Goal: Task Accomplishment & Management: Use online tool/utility

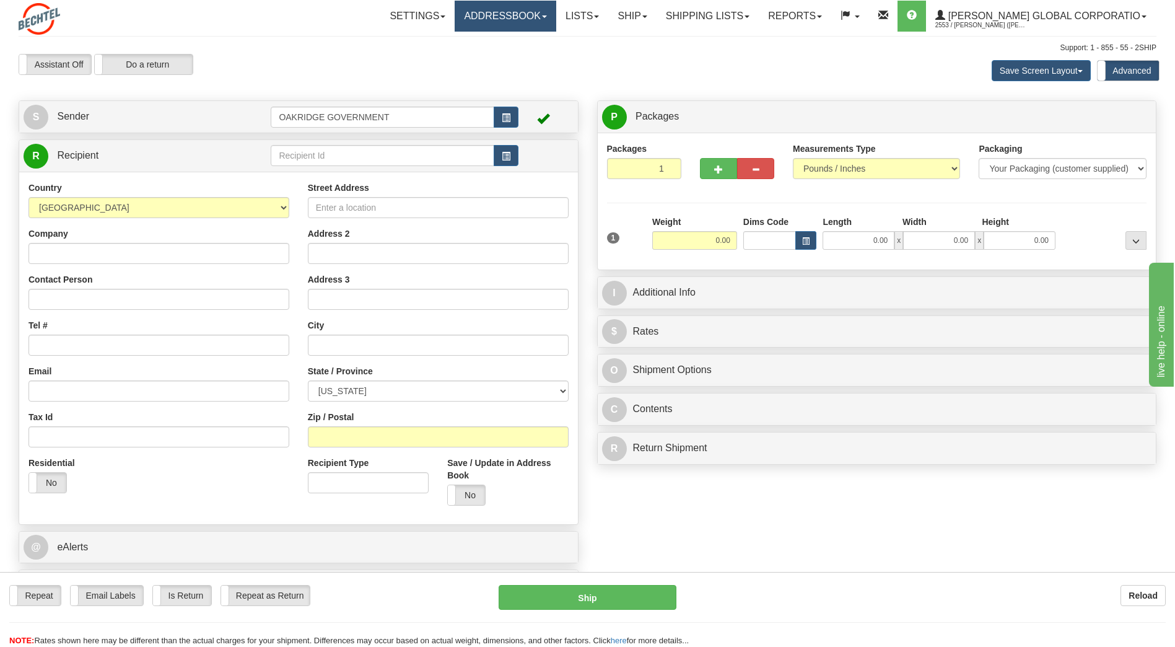
click at [553, 19] on link "Addressbook" at bounding box center [506, 16] width 102 height 31
drag, startPoint x: 1065, startPoint y: 483, endPoint x: 1049, endPoint y: 520, distance: 40.5
click at [1049, 520] on div "Create a label for the return Create Pickup Without Label S" at bounding box center [587, 354] width 1156 height 508
click at [538, 11] on link "Addressbook" at bounding box center [506, 16] width 102 height 31
click at [510, 44] on span "Recipients" at bounding box center [490, 43] width 40 height 10
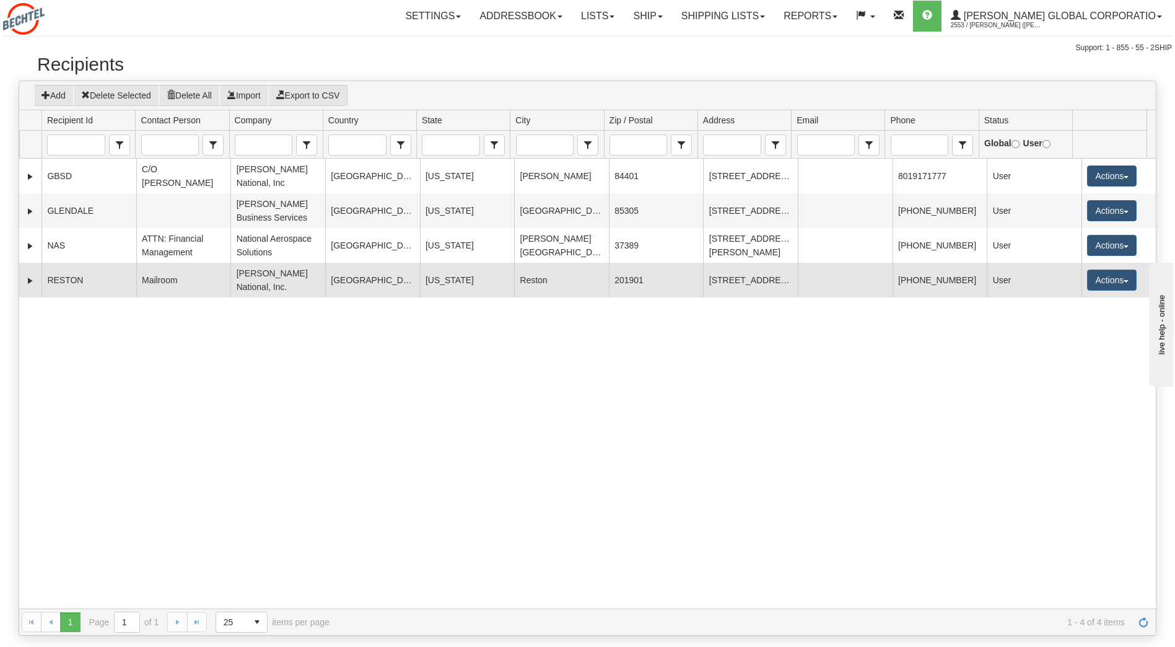
click at [1008, 274] on td "User" at bounding box center [1034, 280] width 95 height 35
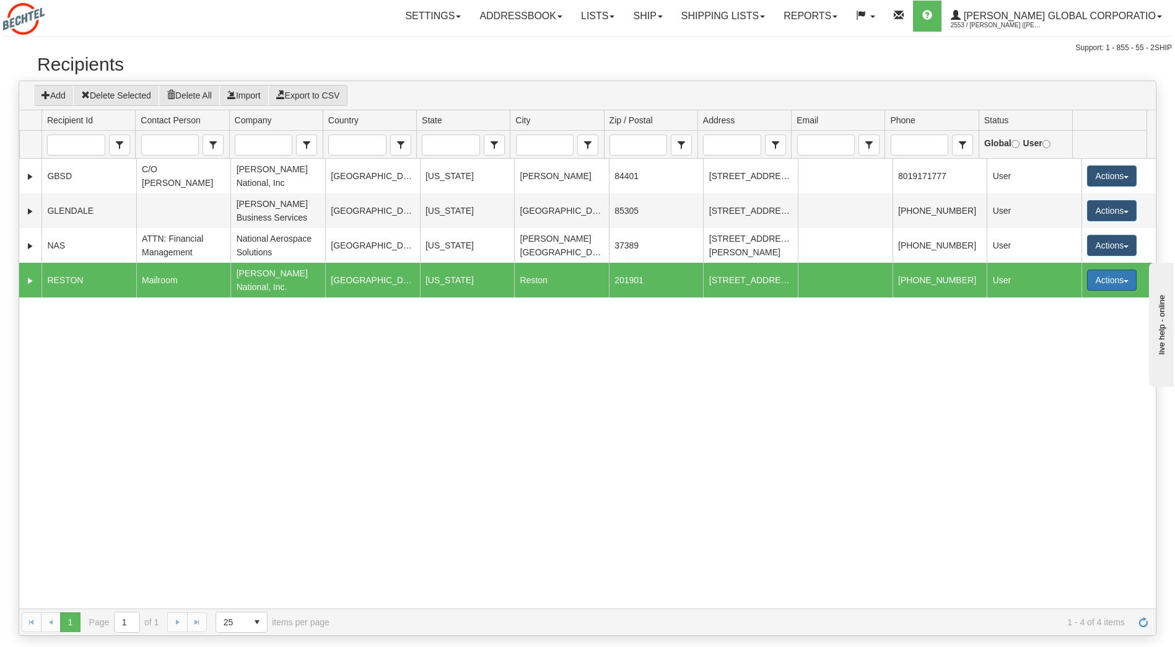
click at [1100, 273] on button "Actions" at bounding box center [1112, 279] width 50 height 21
click at [1070, 360] on link "Ship" at bounding box center [1086, 368] width 99 height 16
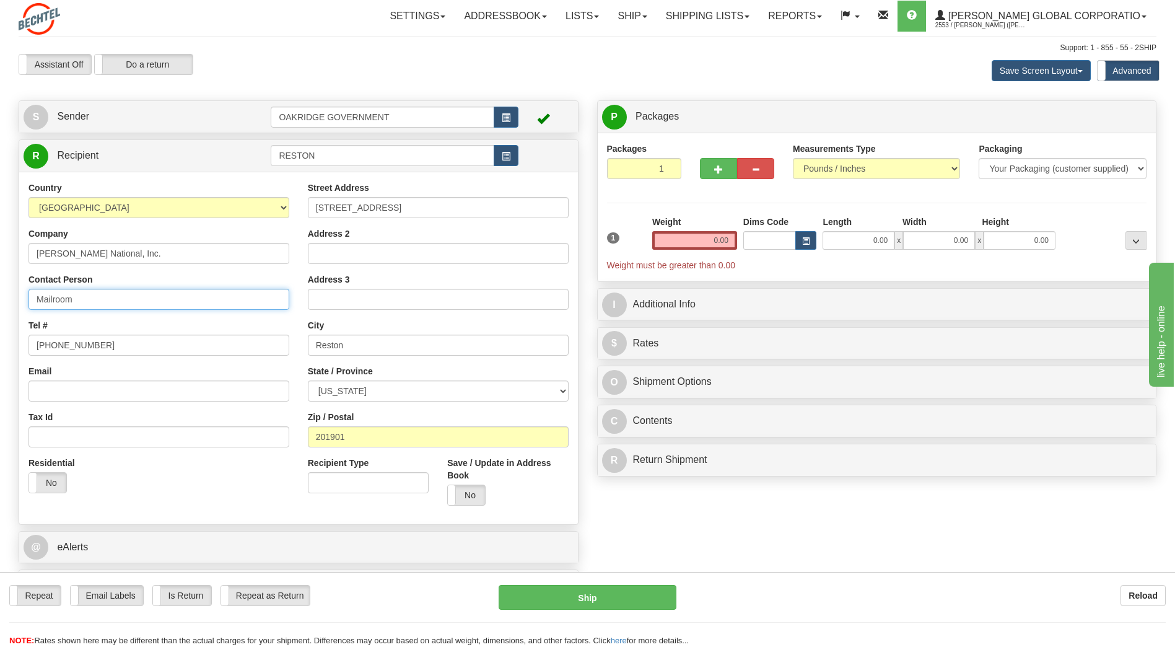
drag, startPoint x: 88, startPoint y: 297, endPoint x: 12, endPoint y: 291, distance: 76.4
click at [12, 291] on div "Create a label for the return Create Pickup Without Label S Sender OAKRIDGE GOV…" at bounding box center [298, 354] width 579 height 508
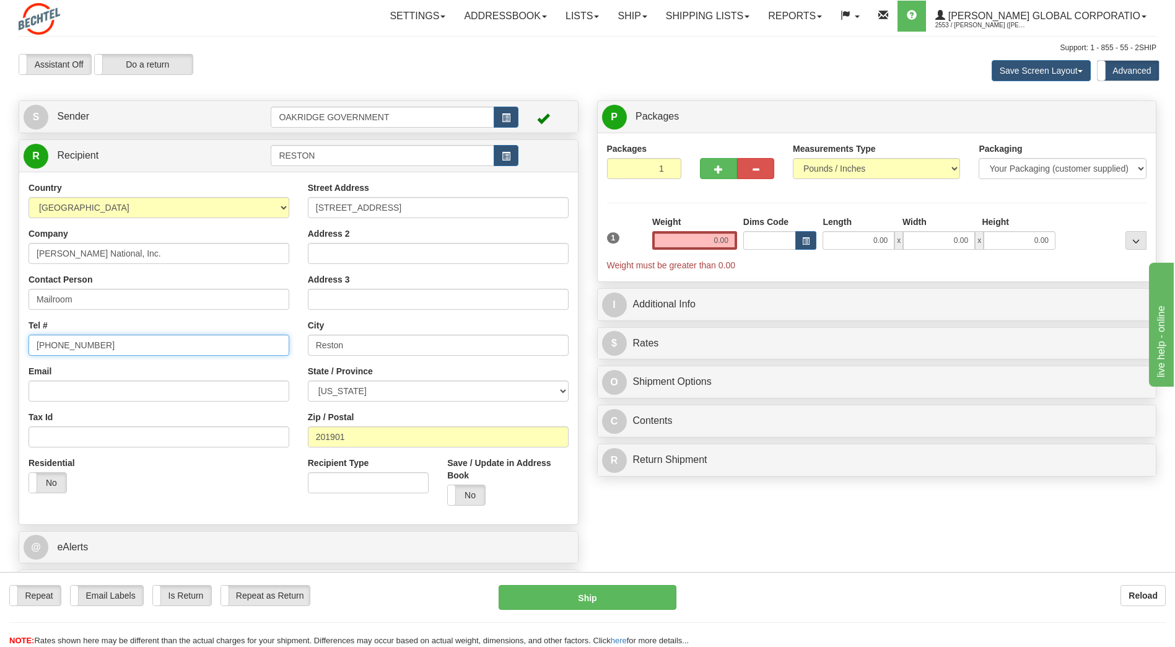
drag, startPoint x: 106, startPoint y: 342, endPoint x: 4, endPoint y: 332, distance: 102.7
click at [4, 332] on div "Toggle navigation Settings Shipping Preferences Fields Preferences New" at bounding box center [587, 335] width 1175 height 671
drag, startPoint x: 699, startPoint y: 238, endPoint x: 759, endPoint y: 248, distance: 61.0
click at [762, 251] on div "1 Weight 0.00 Dims Code 0.00" at bounding box center [877, 244] width 546 height 56
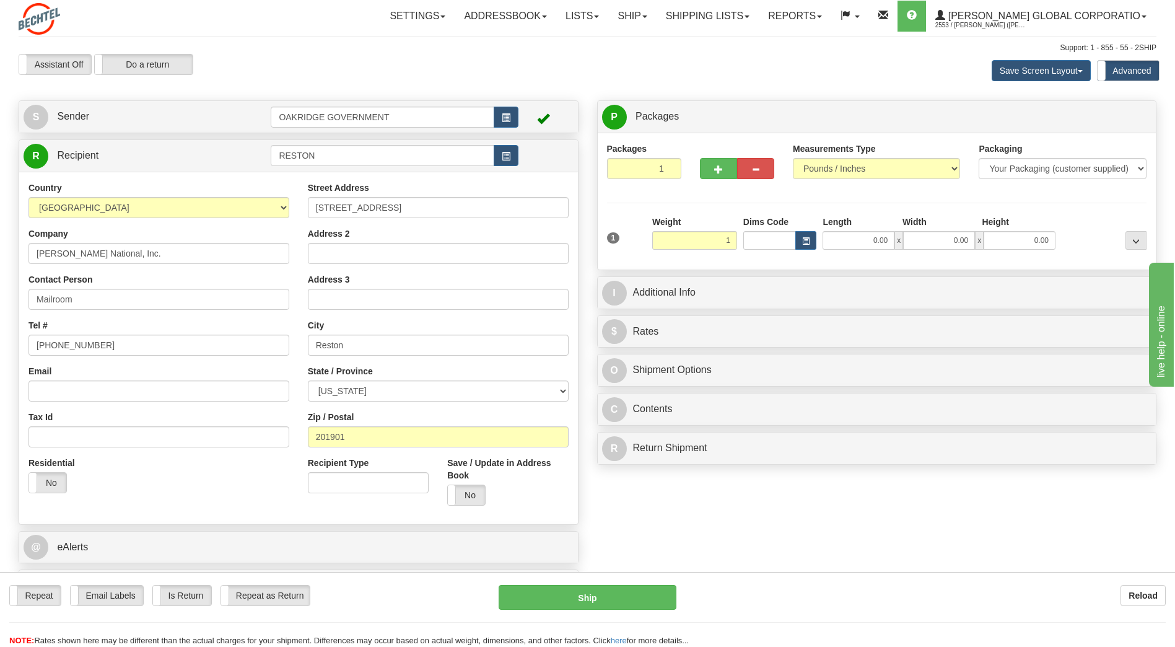
type input "1.00"
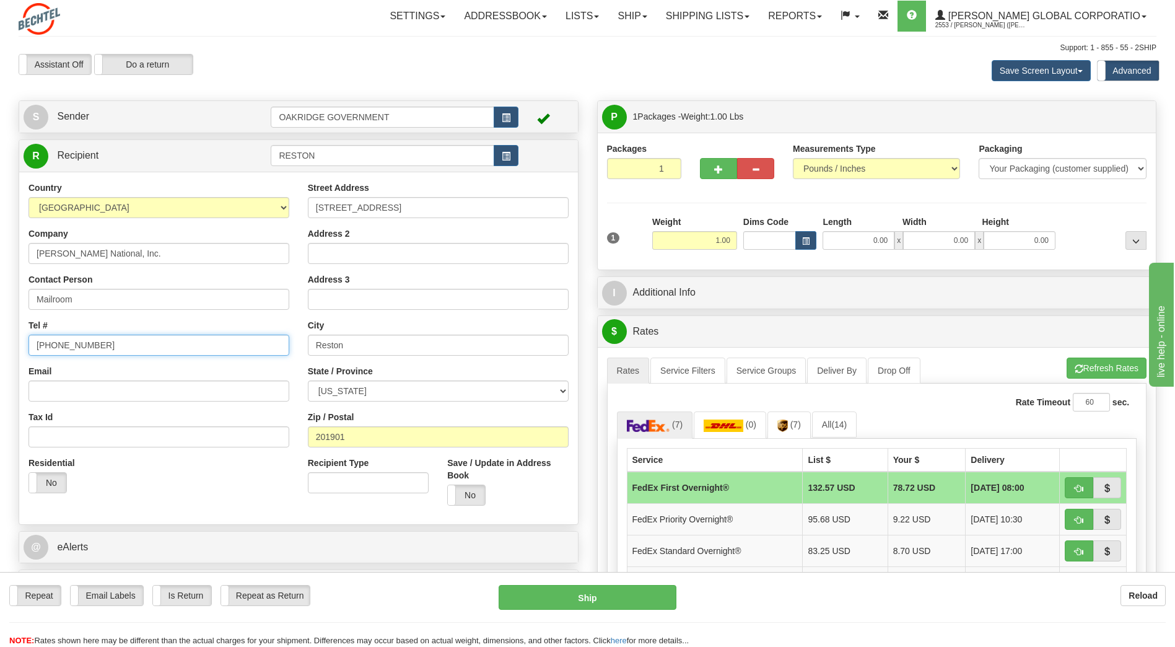
drag, startPoint x: 98, startPoint y: 349, endPoint x: -37, endPoint y: 326, distance: 136.2
click at [0, 326] on html "Training Course Close Toggle navigation Settings Shipping Preferences New Sende…" at bounding box center [587, 323] width 1175 height 647
click at [77, 344] on input "[PHONE_NUMBER]" at bounding box center [158, 344] width 261 height 21
type input "[PHONE_NUMBER]"
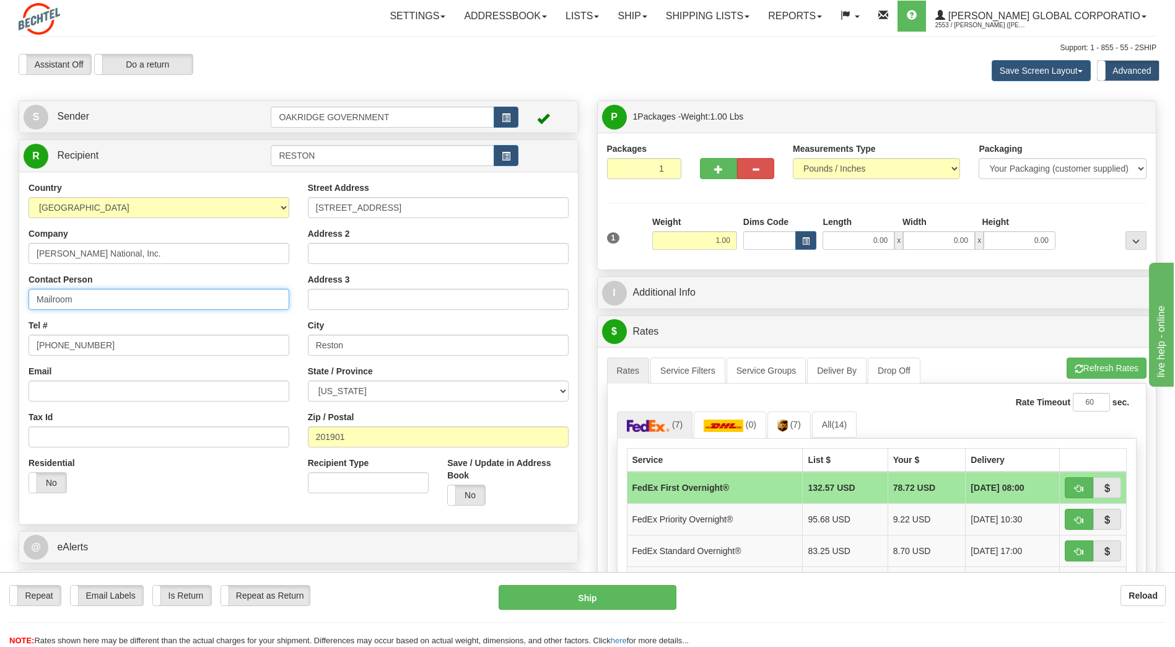
drag, startPoint x: 83, startPoint y: 300, endPoint x: -31, endPoint y: 285, distance: 115.0
click at [0, 285] on html "Training Course Close Toggle navigation Settings Shipping Preferences New Sende…" at bounding box center [587, 323] width 1175 height 647
type input "[PERSON_NAME]"
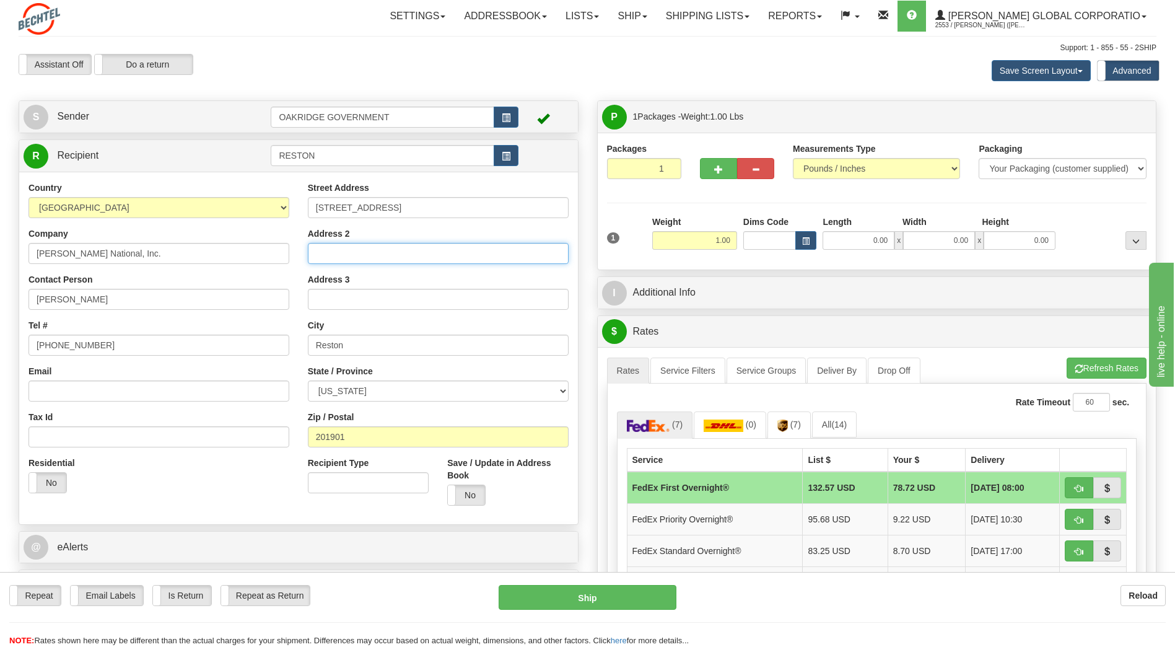
click at [336, 255] on input "Address 2" at bounding box center [438, 253] width 261 height 21
click at [413, 258] on input "2nd Flr -" at bounding box center [438, 253] width 261 height 21
click at [317, 254] on input "2nd Flr - D232-A" at bounding box center [438, 253] width 261 height 21
type input "NS&E - 2nd Flr - D232-A"
drag, startPoint x: 336, startPoint y: 155, endPoint x: 221, endPoint y: 144, distance: 115.7
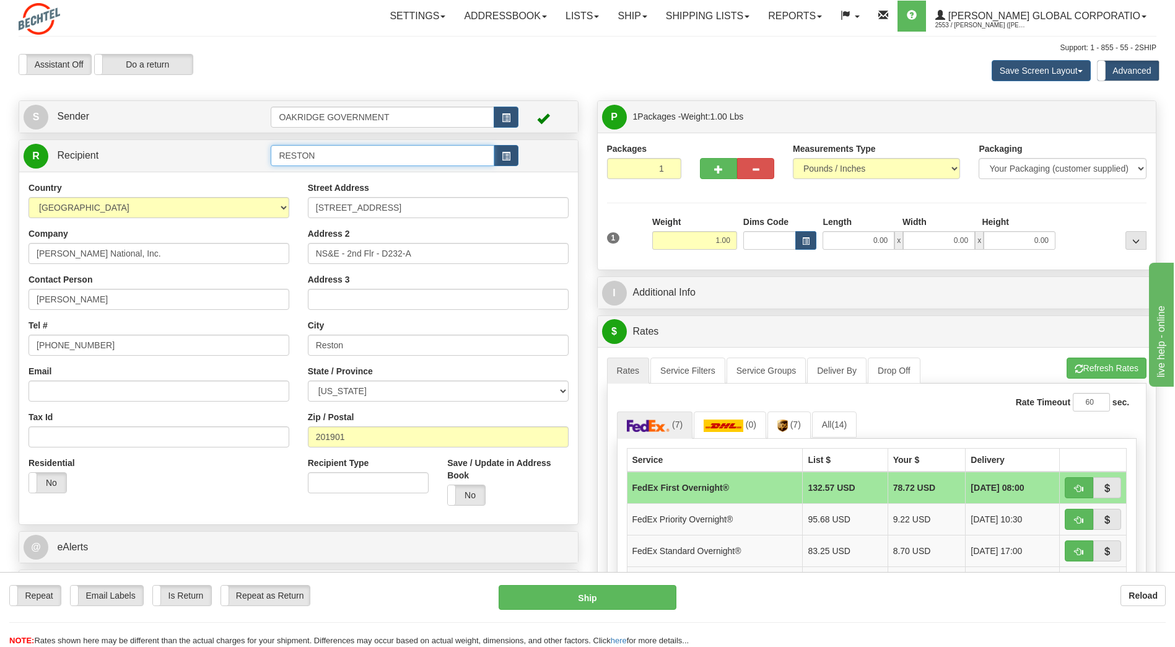
click at [221, 144] on tr "R Recipient RESTON" at bounding box center [299, 155] width 550 height 25
type input "[PERSON_NAME]"
click at [1038, 171] on select "Your Packaging (customer supplied) Envelope (carrier supplied) Pack (carrier su…" at bounding box center [1062, 168] width 167 height 21
select select "3"
click at [979, 158] on select "Your Packaging (customer supplied) Envelope (carrier supplied) Pack (carrier su…" at bounding box center [1062, 168] width 167 height 21
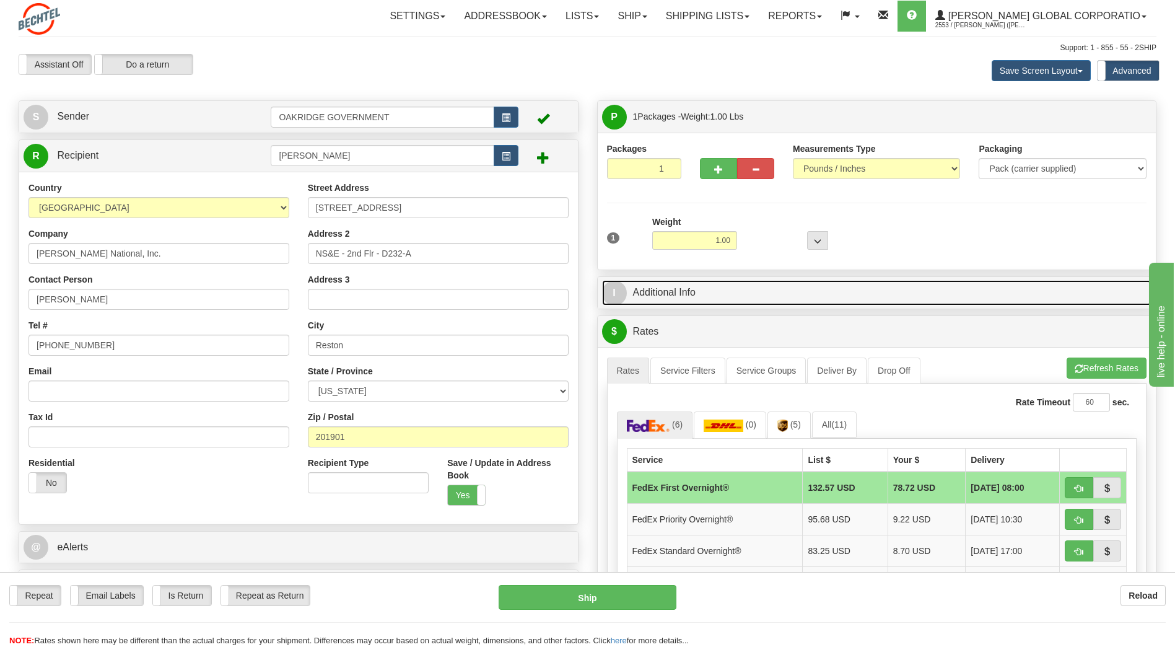
click at [670, 294] on link "I Additional Info" at bounding box center [877, 292] width 550 height 25
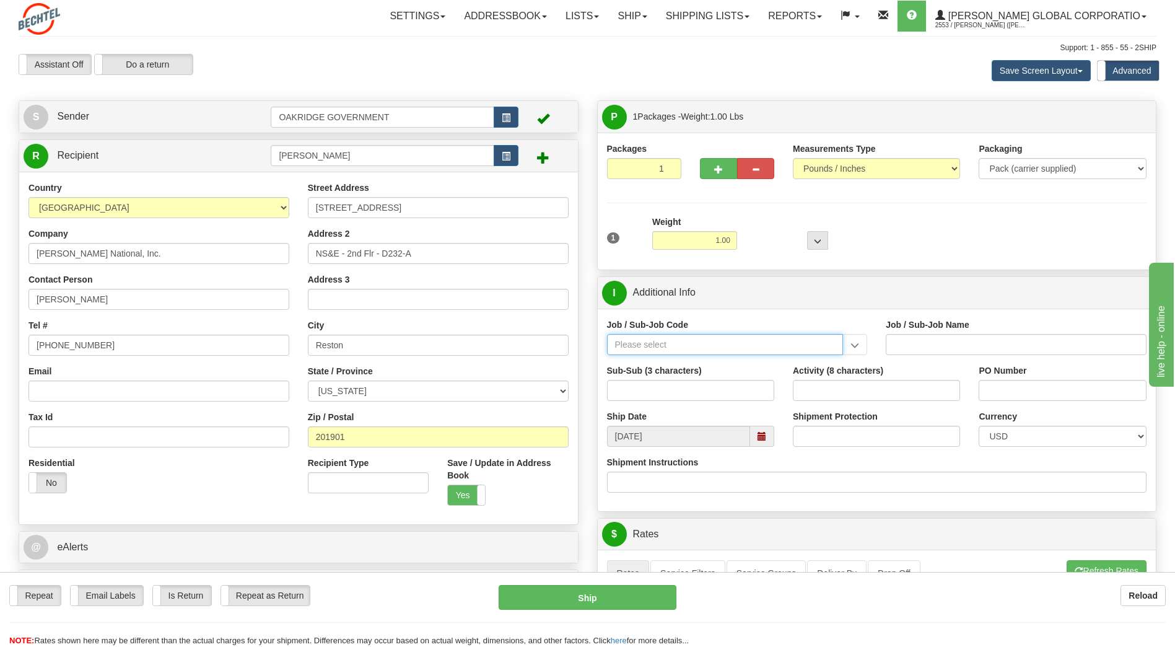
click at [673, 344] on input "Job / Sub-Job Code" at bounding box center [725, 344] width 237 height 21
click at [728, 345] on input "Job / Sub-Job Code" at bounding box center [725, 344] width 237 height 21
click at [714, 360] on div "50425-000" at bounding box center [722, 364] width 224 height 14
type input "50425-000"
type input "FACILITIES [GEOGRAPHIC_DATA]. - FACILITIES [GEOGRAPHIC_DATA] O"
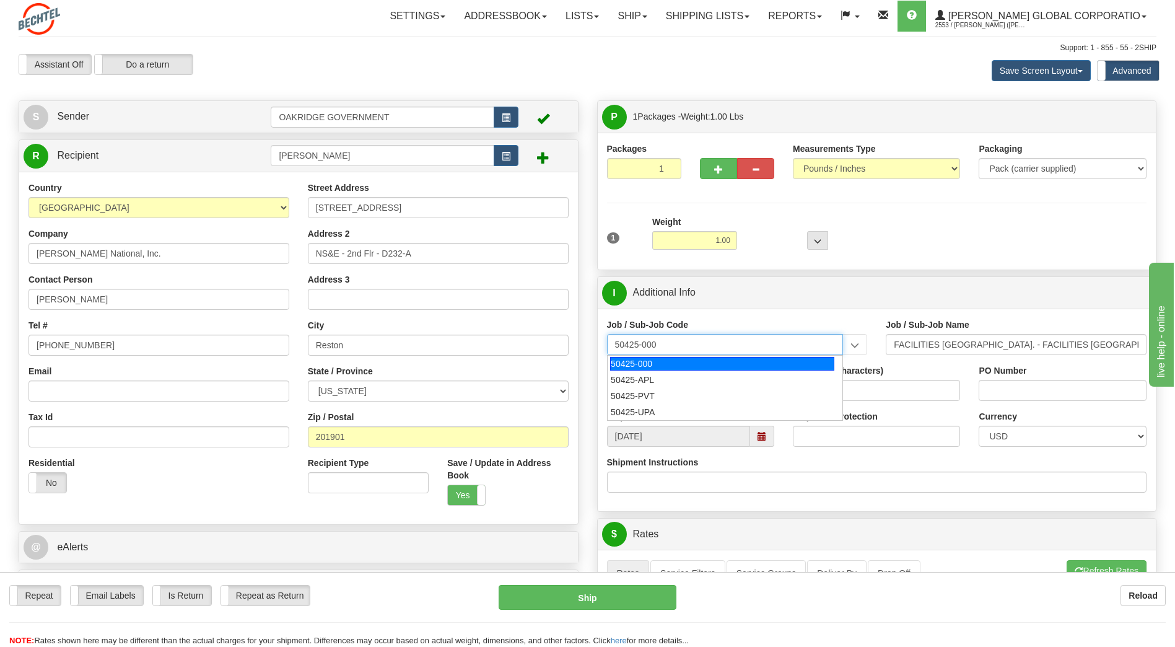
type input "50425-000"
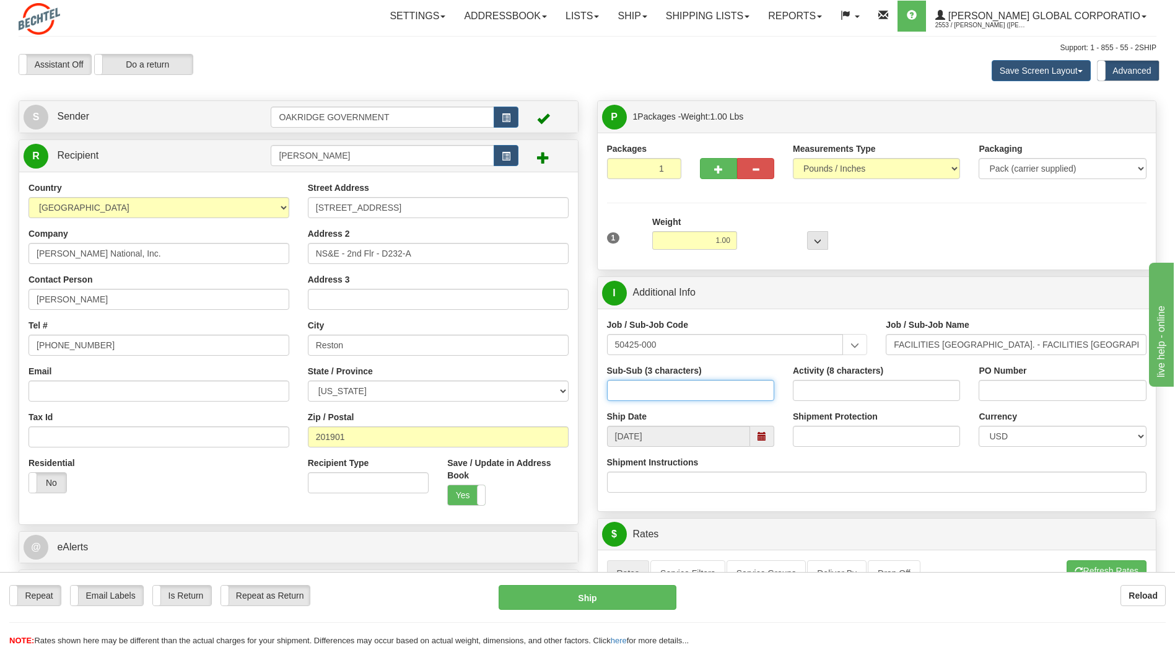
click at [696, 393] on input "Sub-Sub (3 characters)" at bounding box center [690, 390] width 167 height 21
type input "MSS"
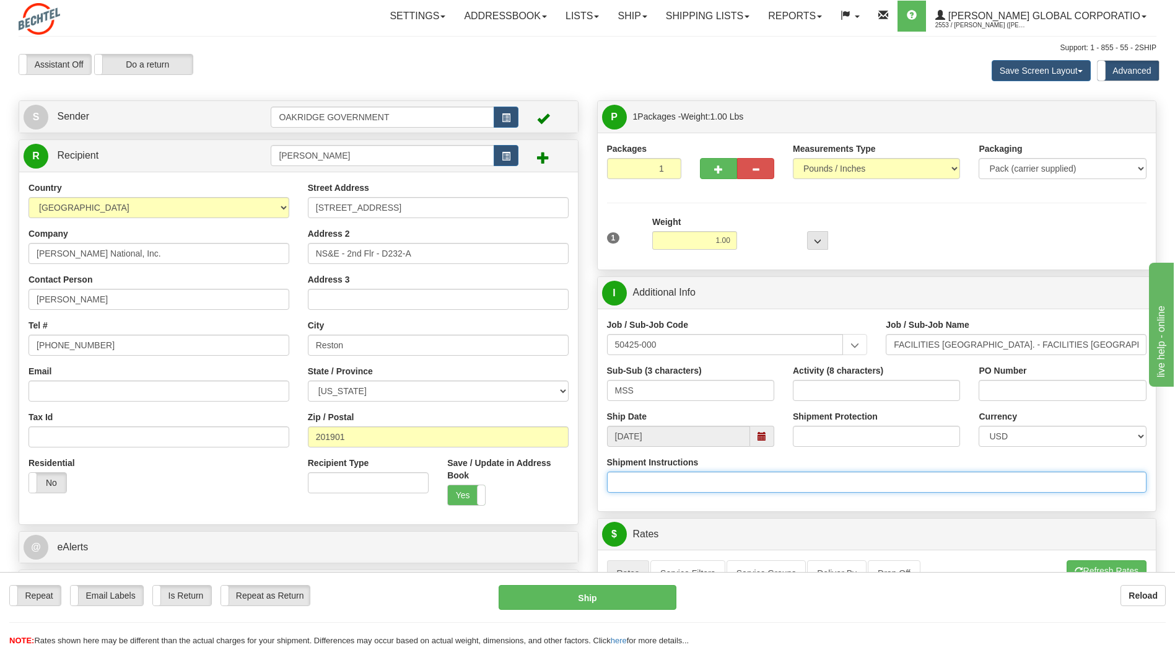
click at [774, 474] on input "Shipment Instructions" at bounding box center [877, 481] width 540 height 21
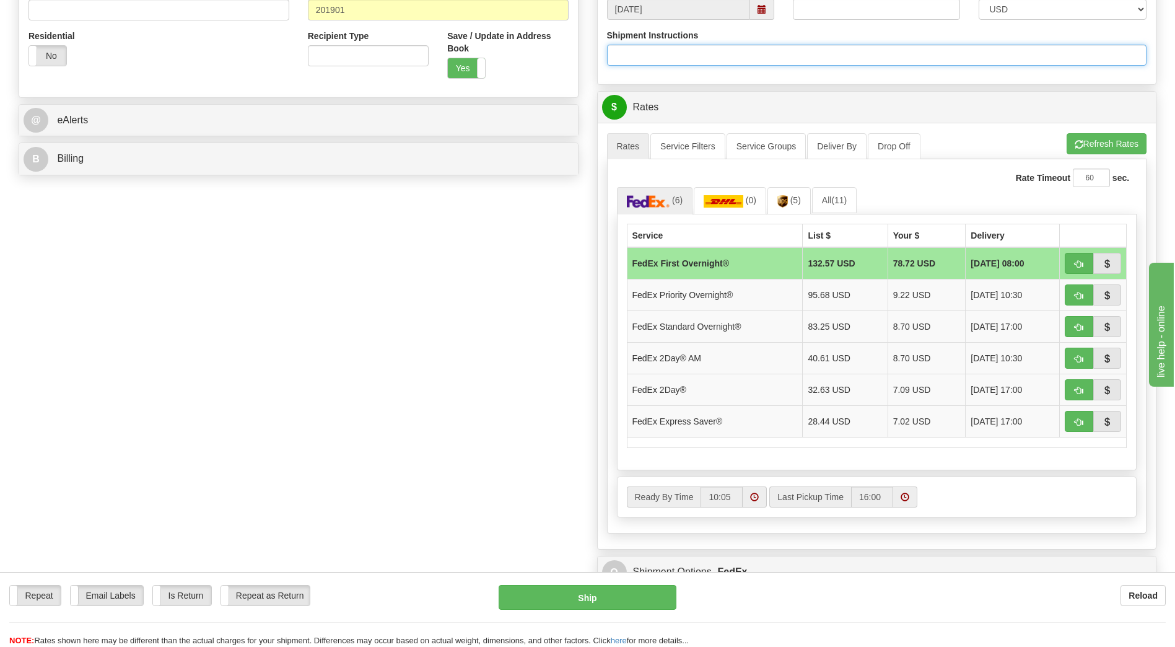
scroll to position [434, 0]
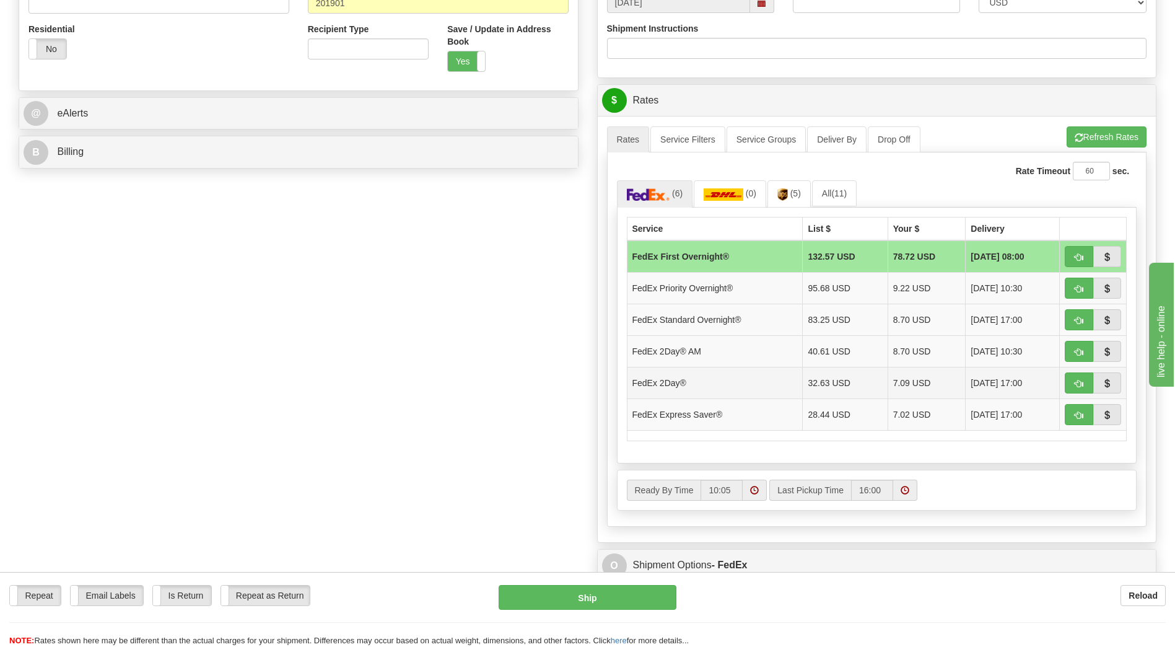
click at [671, 385] on td "FedEx 2Day®" at bounding box center [715, 383] width 176 height 32
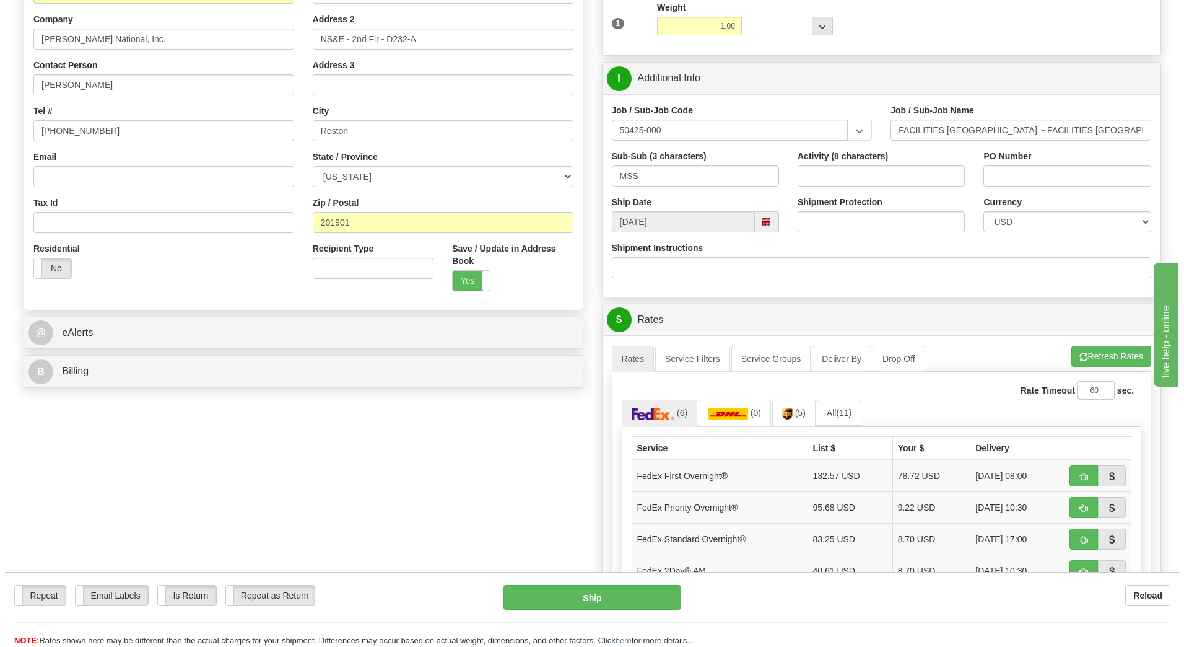
scroll to position [310, 0]
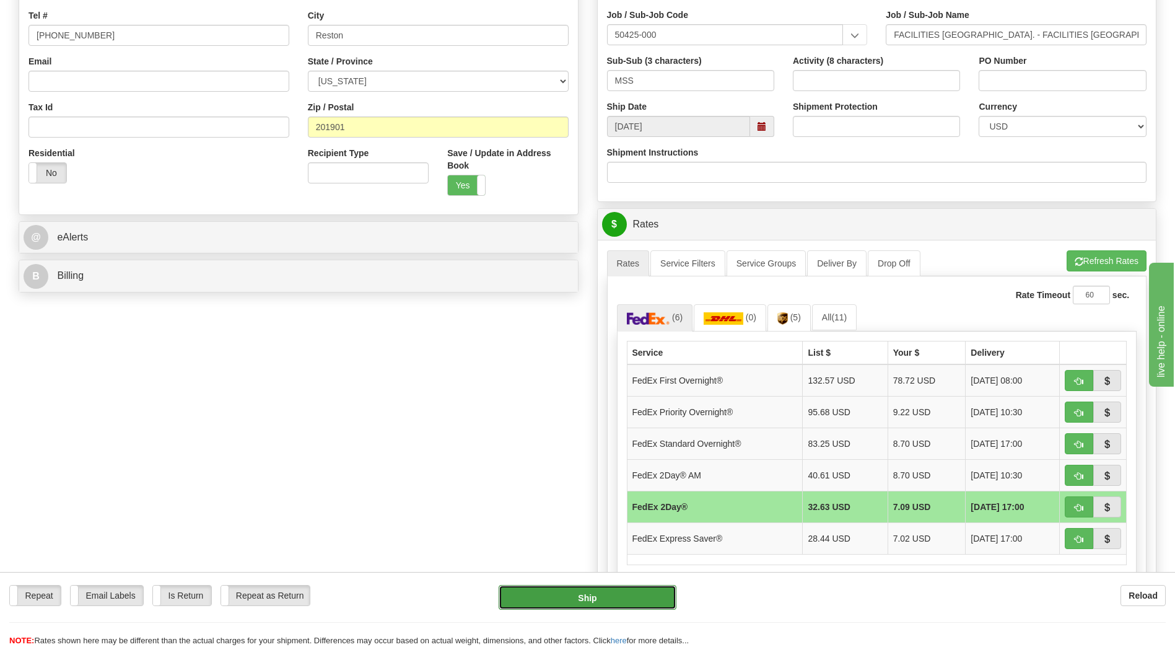
click at [593, 597] on button "Ship" at bounding box center [587, 597] width 177 height 25
type input "03"
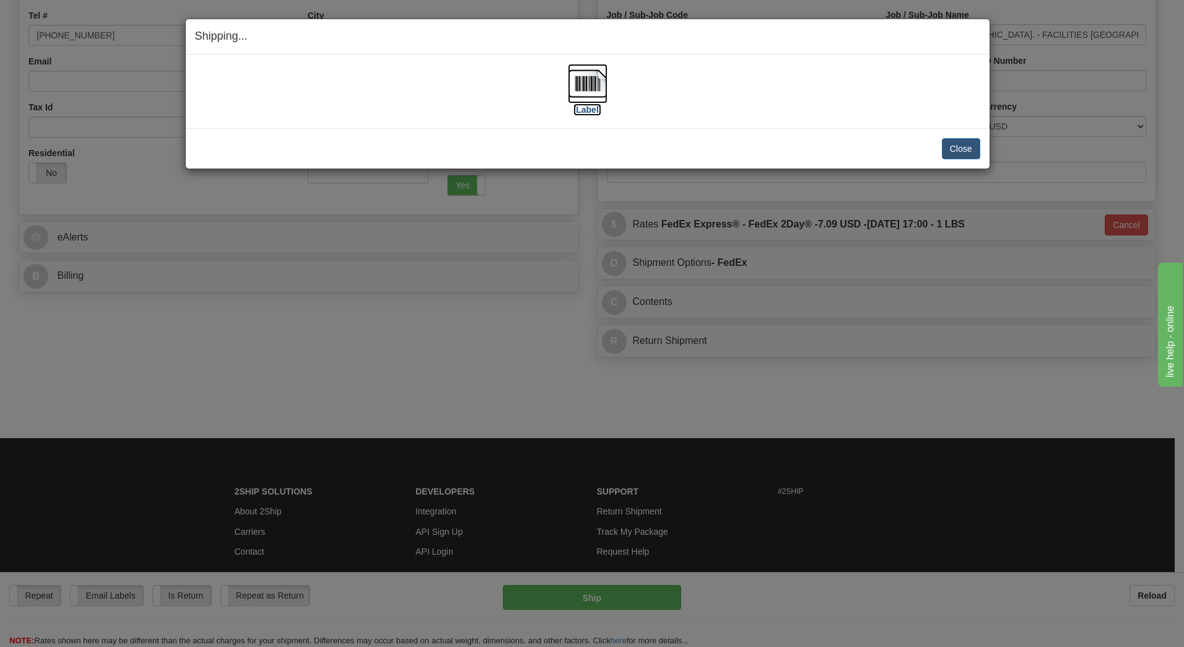
click at [583, 95] on img at bounding box center [588, 84] width 40 height 40
